Goal: Check status: Check status

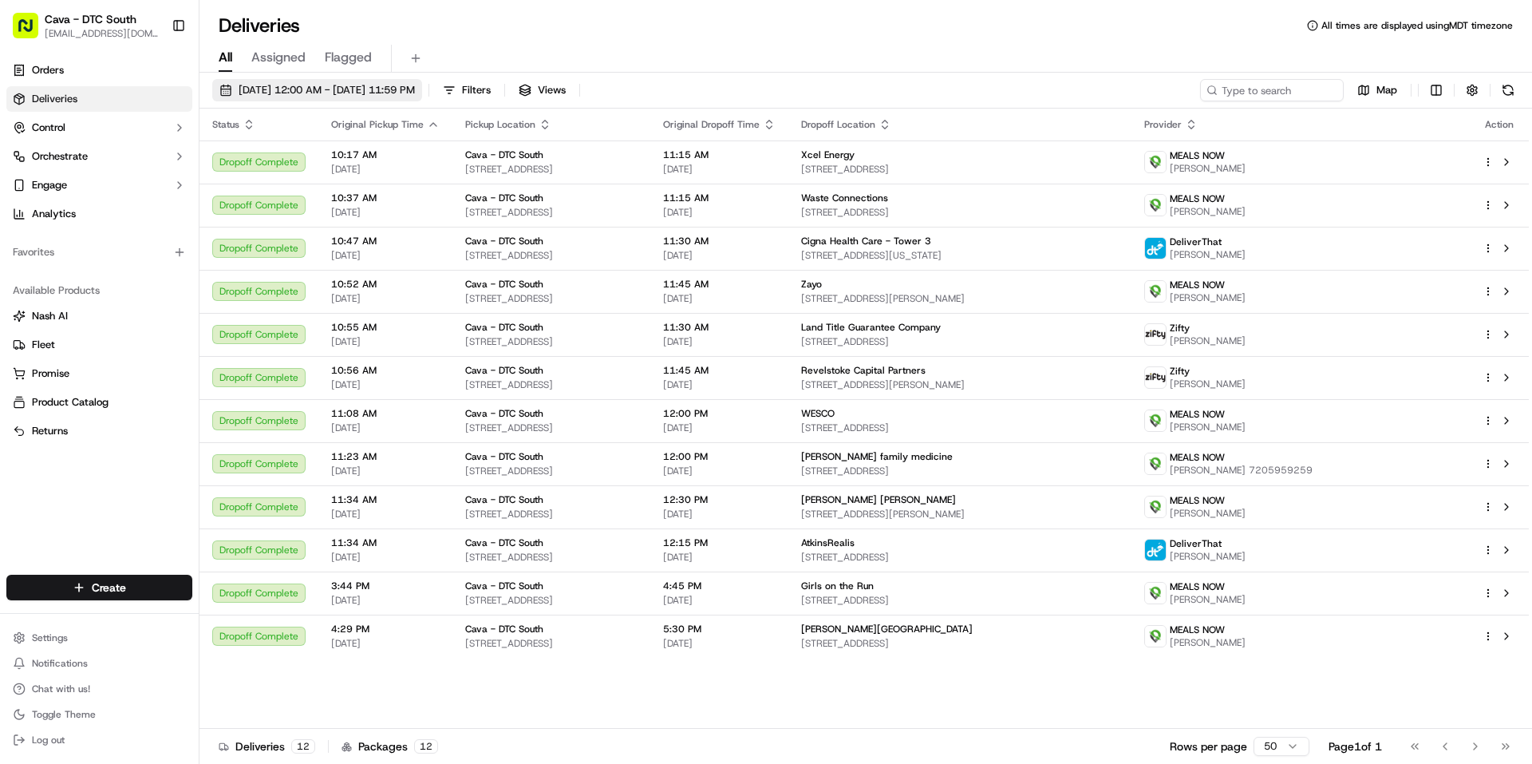
click at [288, 97] on button "[DATE] 12:00 AM - [DATE] 11:59 PM" at bounding box center [317, 90] width 210 height 22
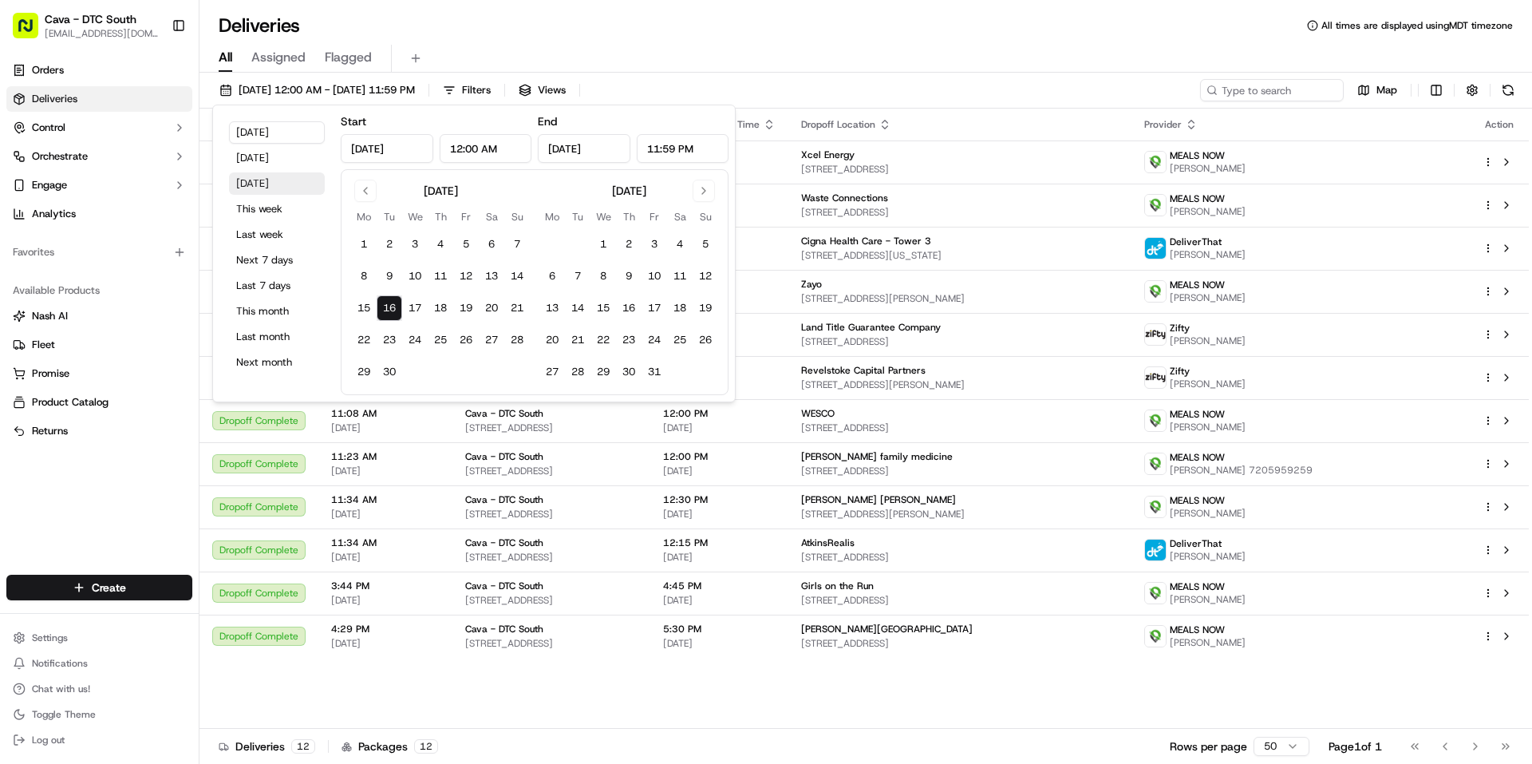
click at [257, 190] on button "[DATE]" at bounding box center [277, 183] width 96 height 22
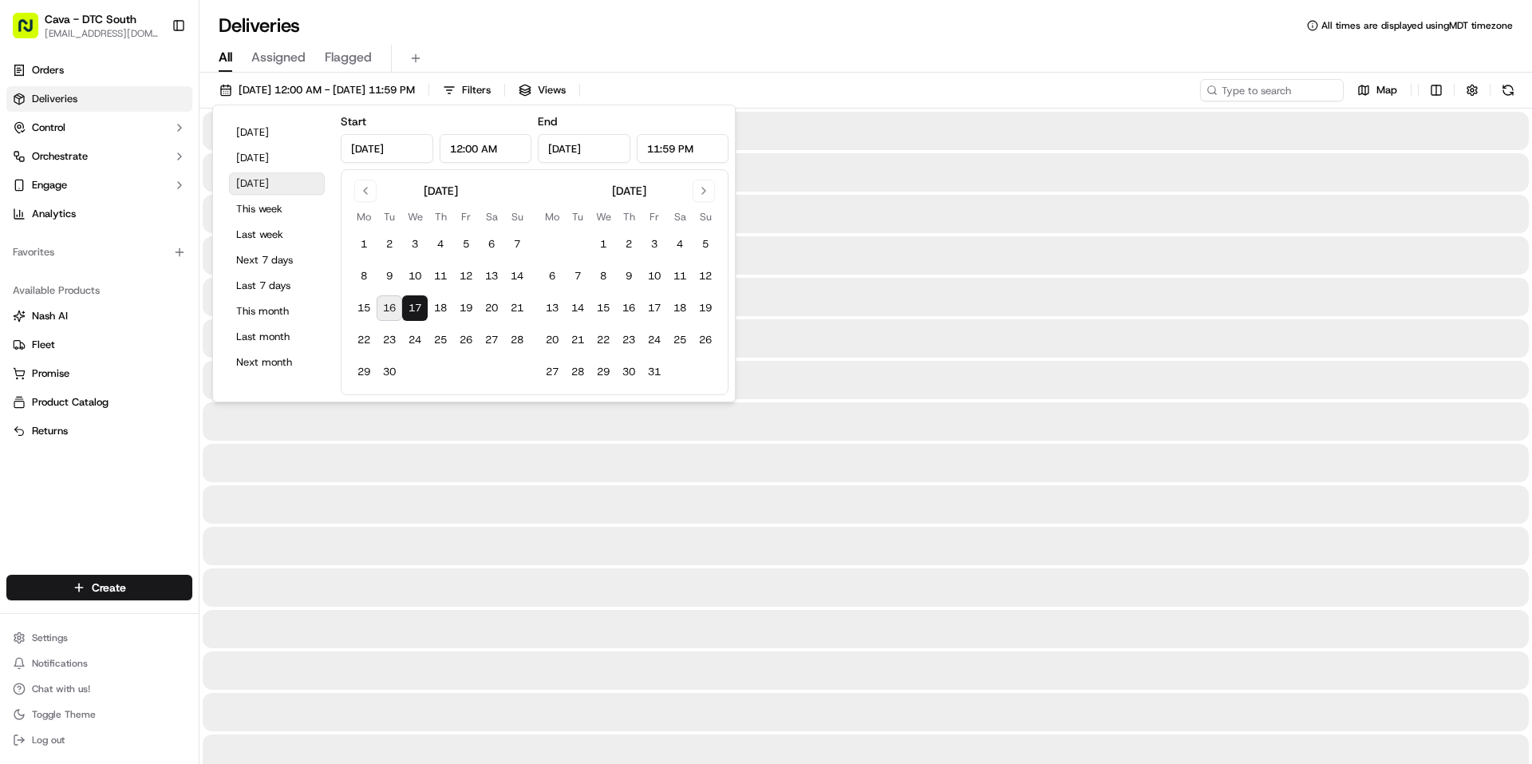
type input "[DATE]"
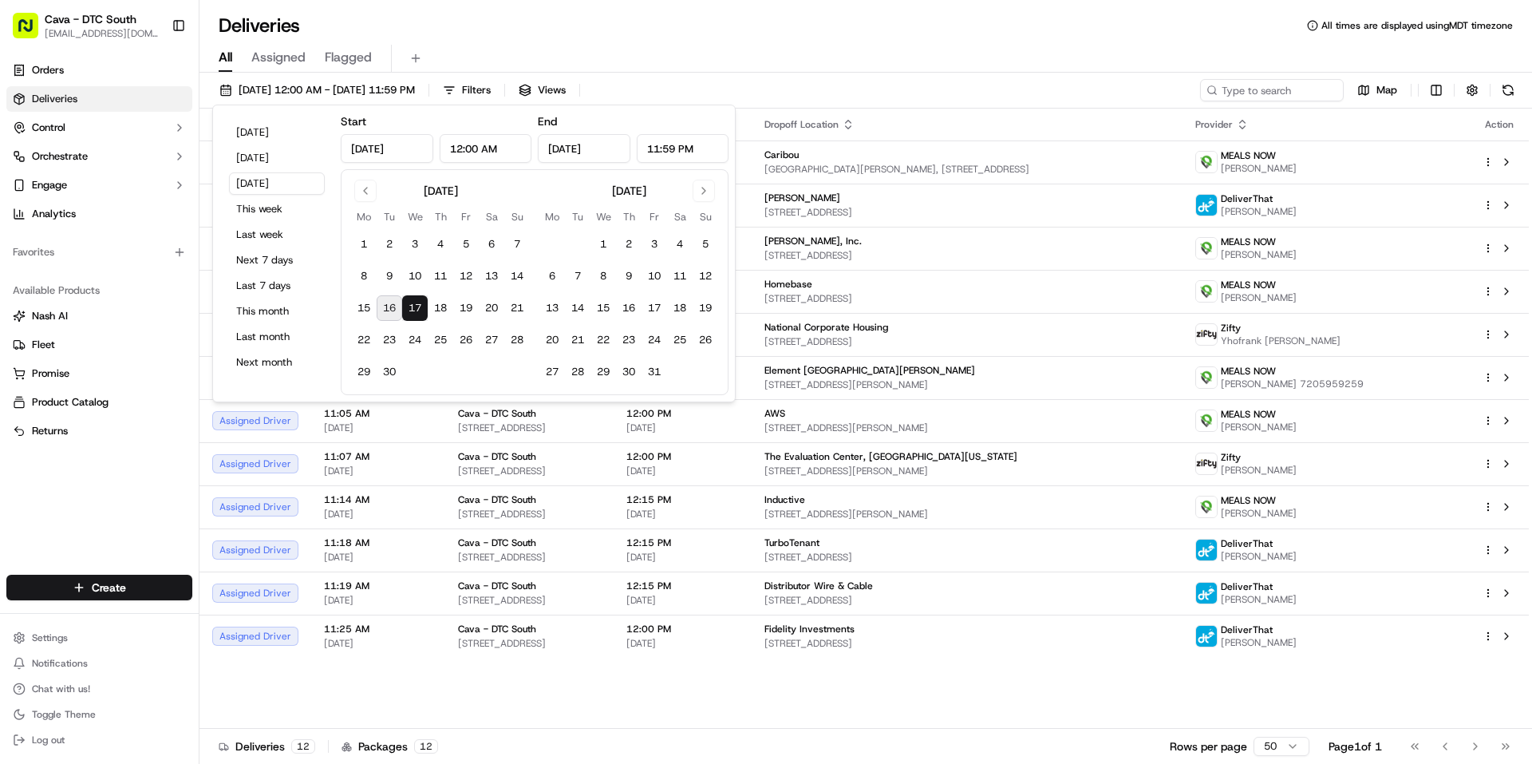
click at [849, 39] on div "All Assigned Flagged" at bounding box center [866, 55] width 1333 height 34
